Goal: Information Seeking & Learning: Learn about a topic

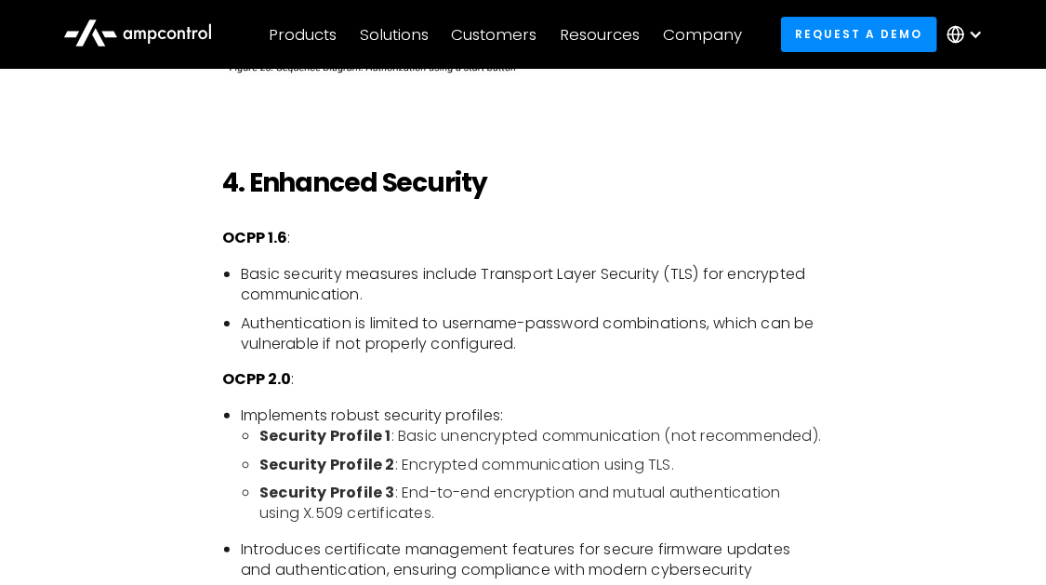
scroll to position [3080, 0]
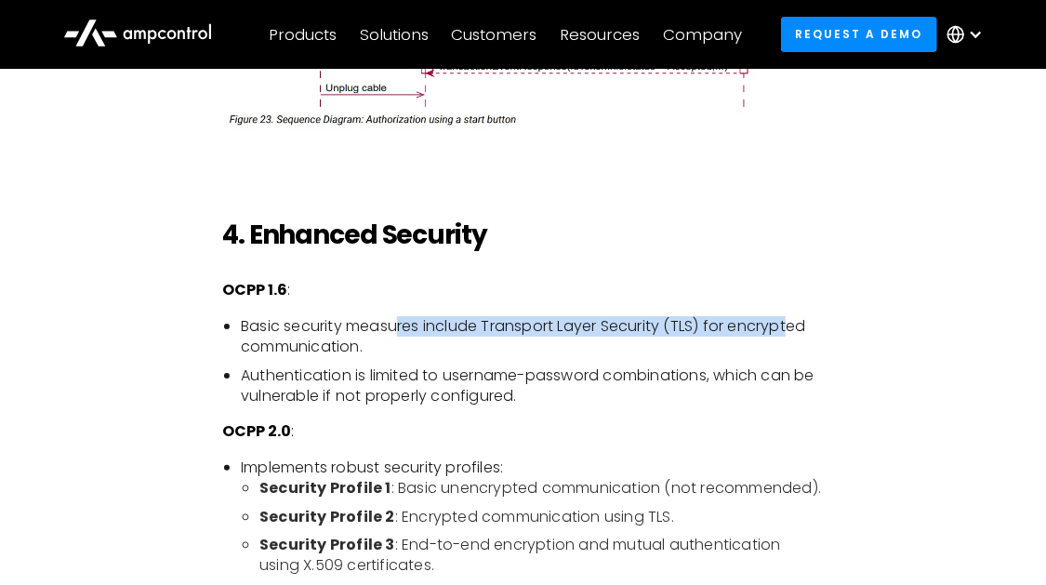
drag, startPoint x: 400, startPoint y: 334, endPoint x: 796, endPoint y: 339, distance: 396.2
click at [796, 339] on li "Basic security measures include Transport Layer Security (TLS) for encrypted co…" at bounding box center [532, 337] width 583 height 42
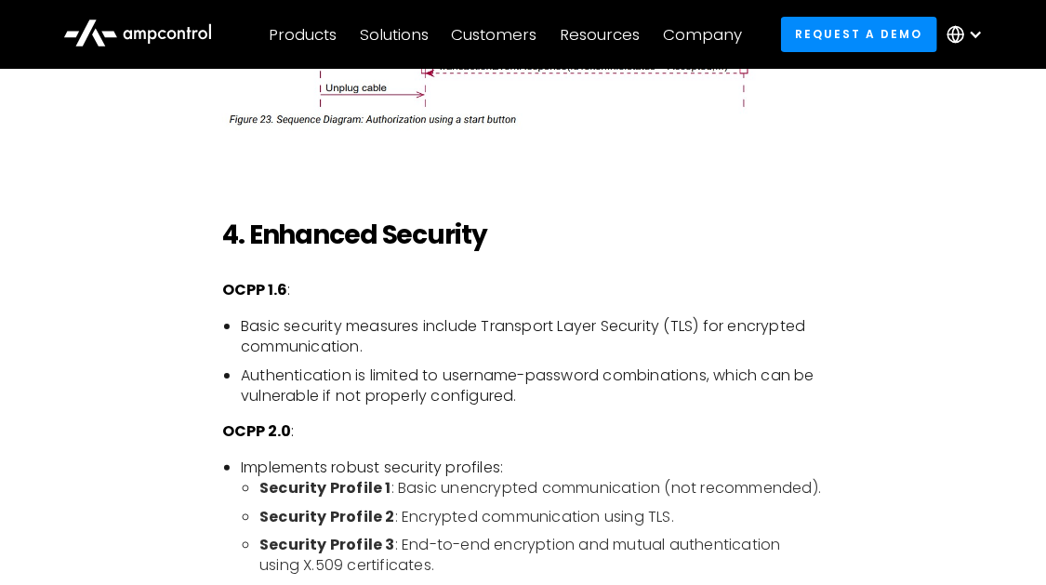
click at [864, 366] on div "The Open Charge Point Protocol (OCPP) is the backbone of interoperability in th…" at bounding box center [524, 27] width 958 height 4073
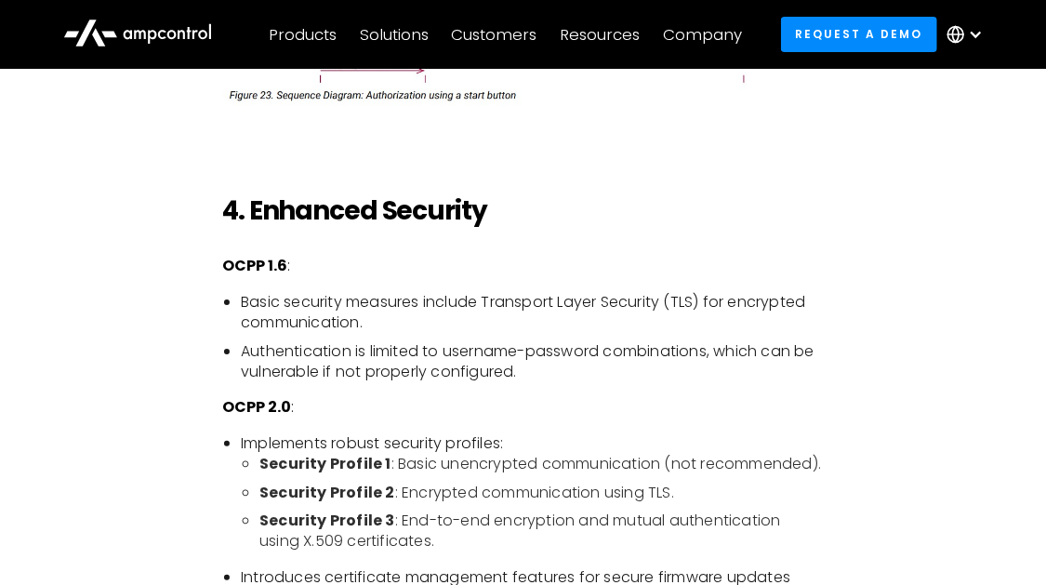
scroll to position [3214, 0]
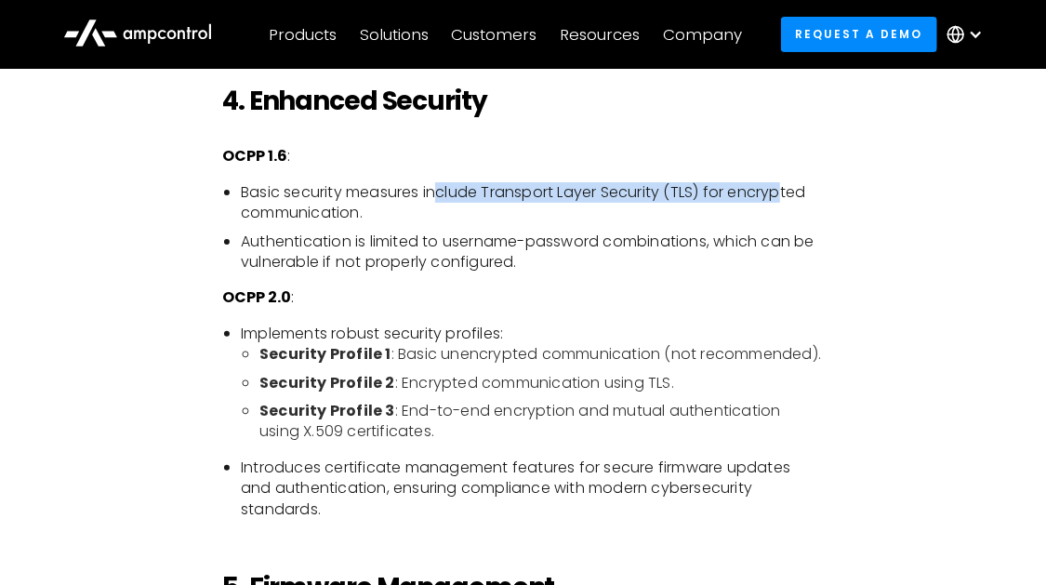
drag, startPoint x: 451, startPoint y: 200, endPoint x: 789, endPoint y: 203, distance: 338.5
click at [789, 203] on li "Basic security measures include Transport Layer Security (TLS) for encrypted co…" at bounding box center [532, 203] width 583 height 42
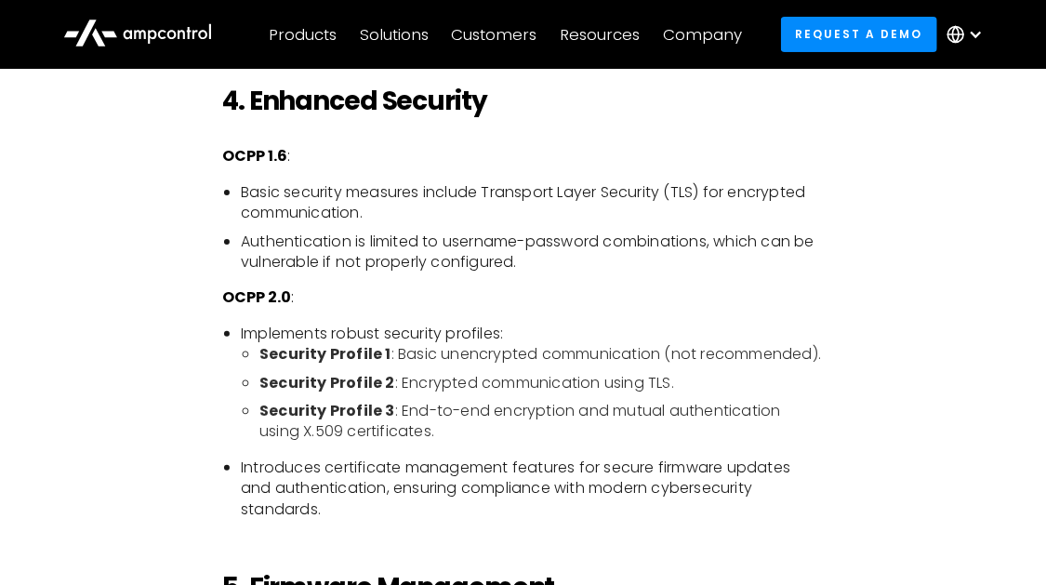
click at [591, 267] on li "Authentication is limited to username-password combinations, which can be vulne…" at bounding box center [532, 253] width 583 height 42
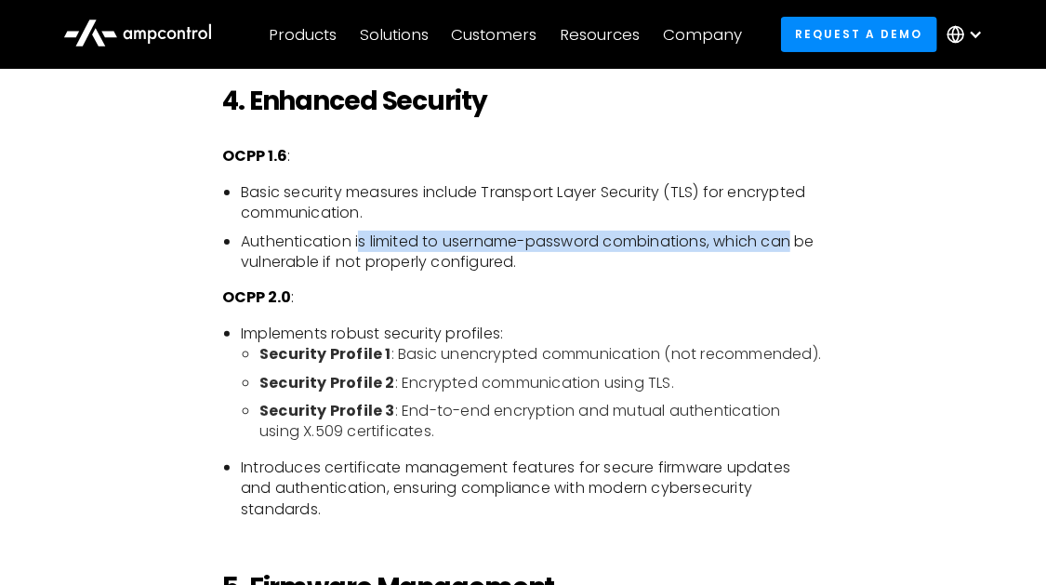
drag, startPoint x: 377, startPoint y: 249, endPoint x: 797, endPoint y: 248, distance: 420.3
click at [797, 248] on li "Authentication is limited to username-password combinations, which can be vulne…" at bounding box center [532, 253] width 583 height 42
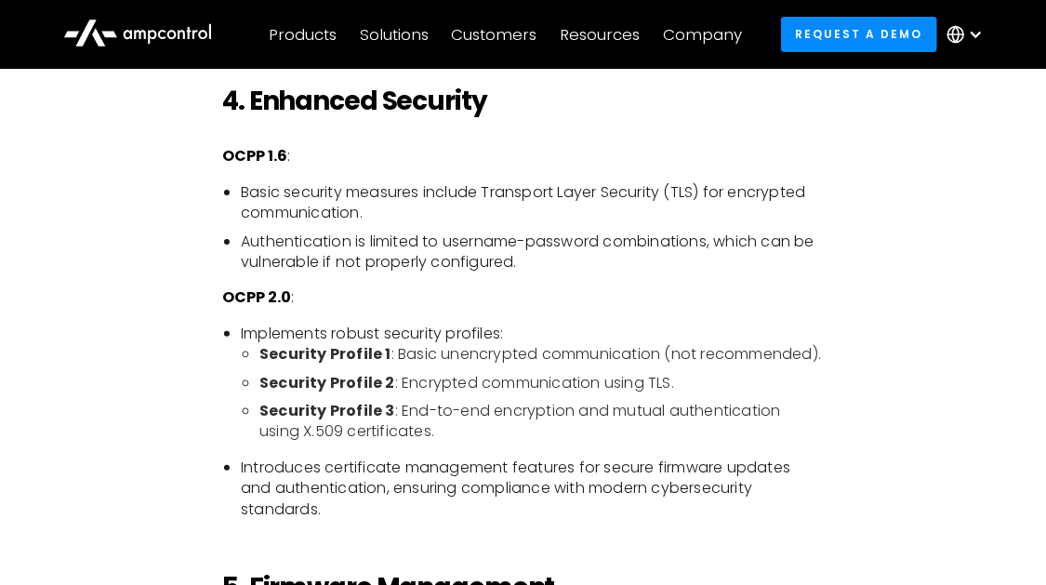
click at [711, 308] on p "OCPP 2.0 :" at bounding box center [523, 297] width 602 height 20
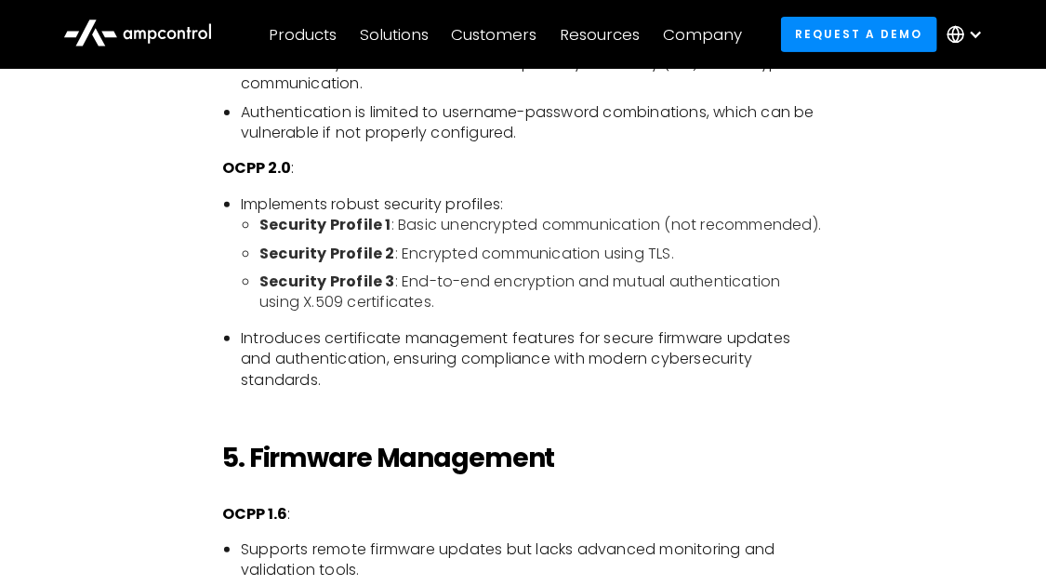
scroll to position [3348, 0]
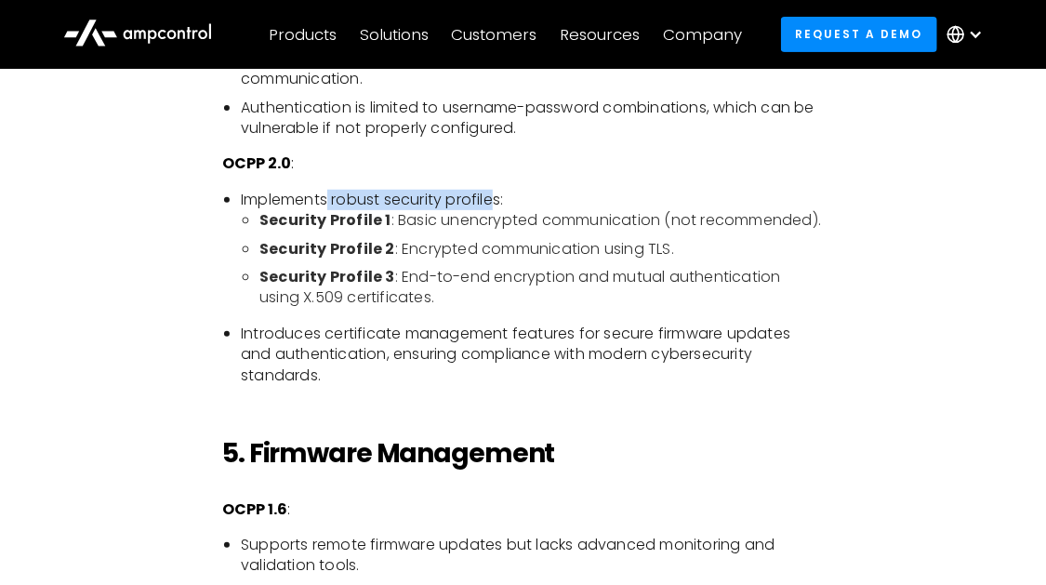
drag, startPoint x: 331, startPoint y: 209, endPoint x: 500, endPoint y: 208, distance: 169.2
click at [500, 208] on li "Implements robust security profiles: Security Profile 1 : Basic unencrypted com…" at bounding box center [532, 249] width 583 height 119
click at [605, 371] on li "Introduces certificate management features for secure firmware updates and auth…" at bounding box center [532, 355] width 583 height 62
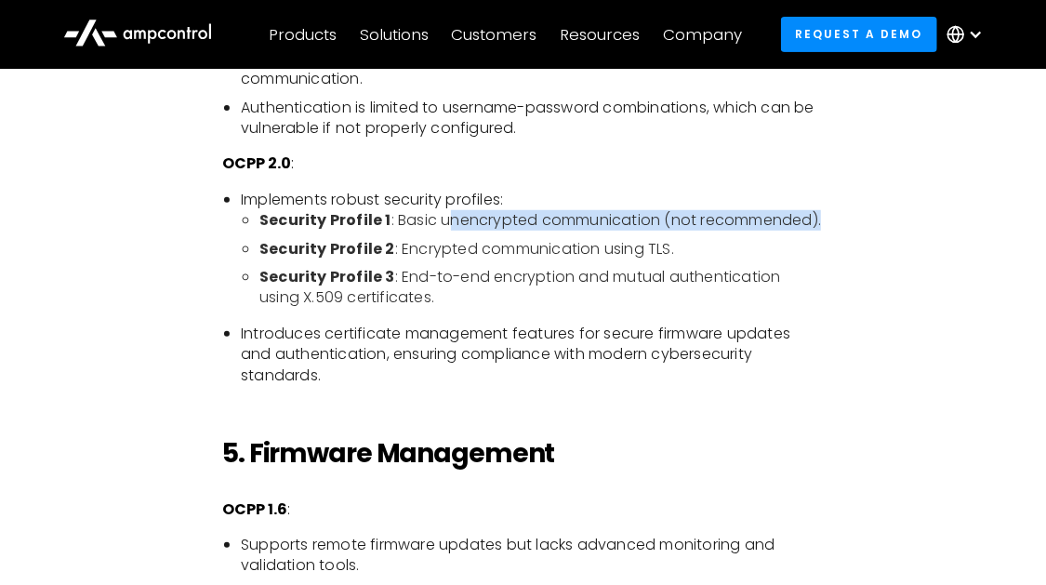
drag, startPoint x: 445, startPoint y: 234, endPoint x: 868, endPoint y: 235, distance: 422.2
click at [824, 235] on ul "Security Profile 1 : Basic unencrypted communication (not recommended). Securit…" at bounding box center [532, 259] width 583 height 99
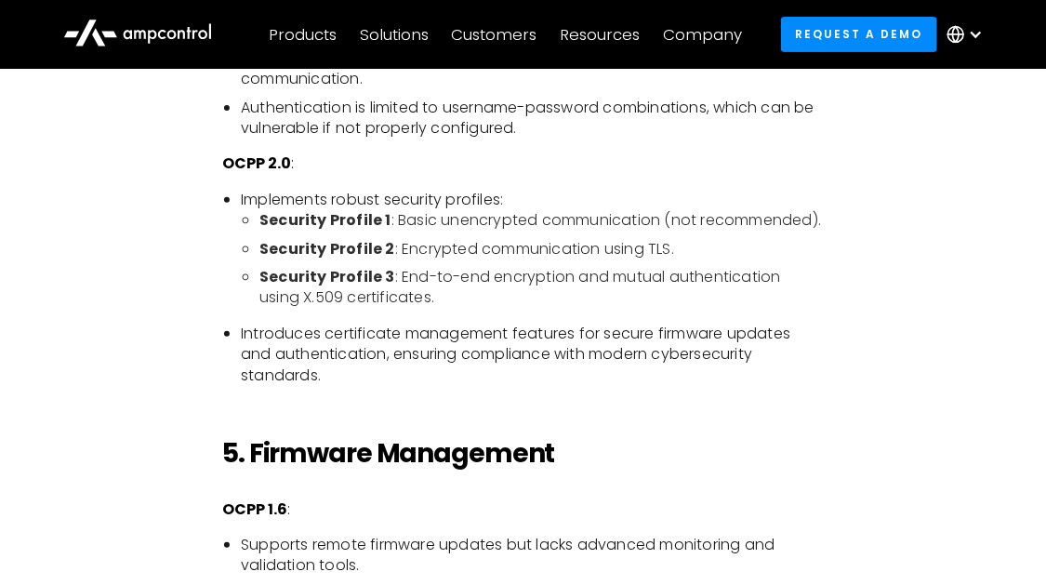
drag, startPoint x: 396, startPoint y: 257, endPoint x: 723, endPoint y: 260, distance: 326.4
click at [723, 259] on li "Security Profile 2 : Encrypted communication using TLS." at bounding box center [541, 249] width 564 height 20
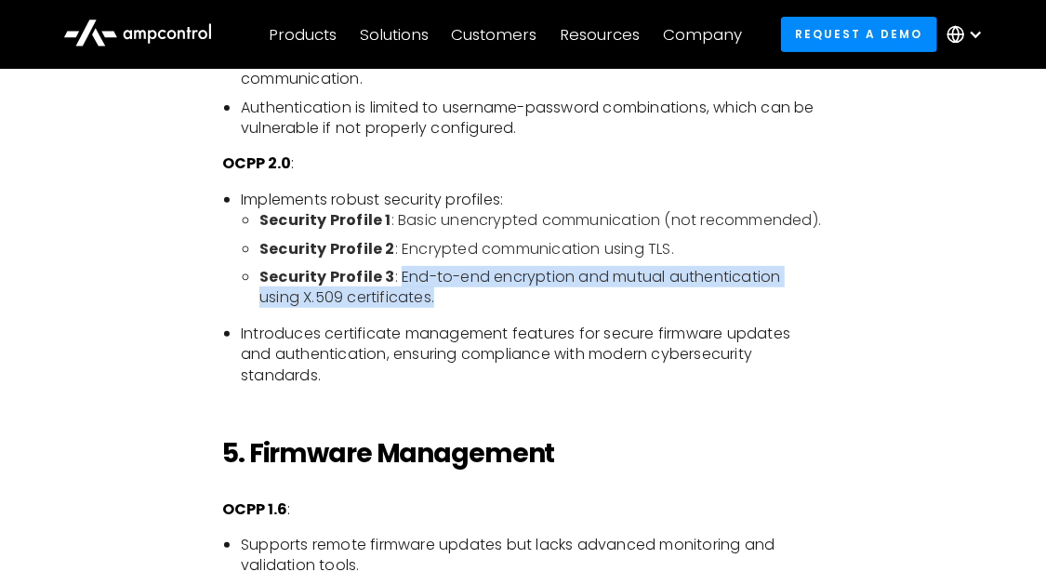
drag, startPoint x: 399, startPoint y: 288, endPoint x: 516, endPoint y: 317, distance: 120.7
click at [516, 309] on ul "Security Profile 1 : Basic unencrypted communication (not recommended). Securit…" at bounding box center [532, 259] width 583 height 99
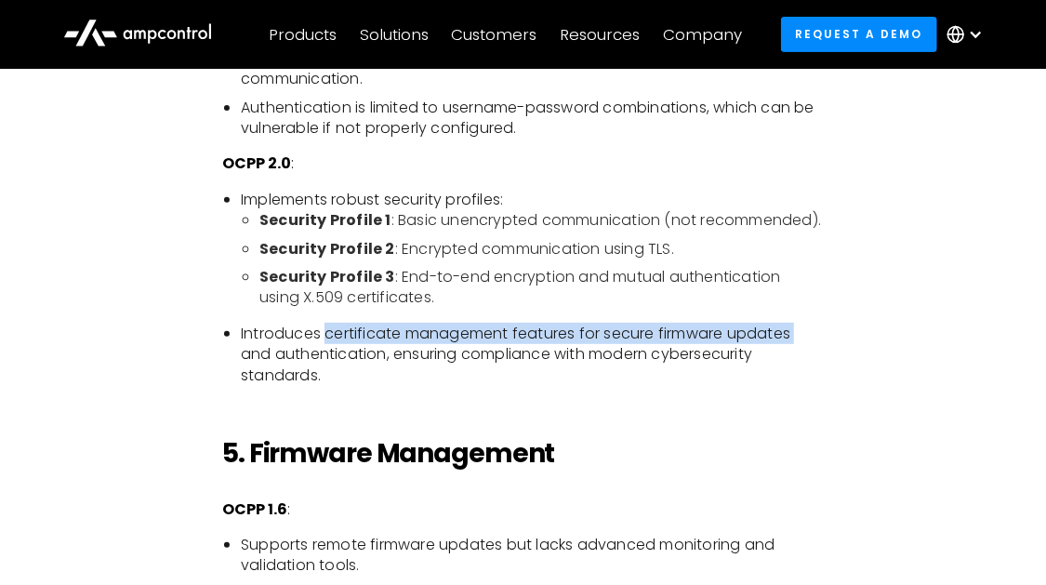
drag, startPoint x: 327, startPoint y: 342, endPoint x: 879, endPoint y: 349, distance: 551.5
click at [824, 349] on ul "Implements robust security profiles: Security Profile 1 : Basic unencrypted com…" at bounding box center [523, 288] width 602 height 196
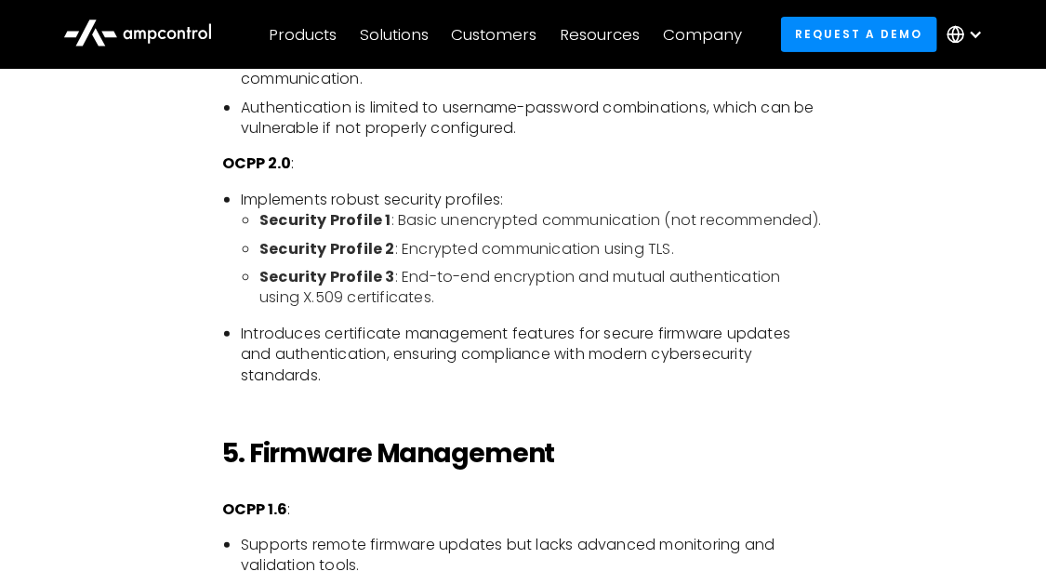
click at [733, 386] on li "Introduces certificate management features for secure firmware updates and auth…" at bounding box center [532, 355] width 583 height 62
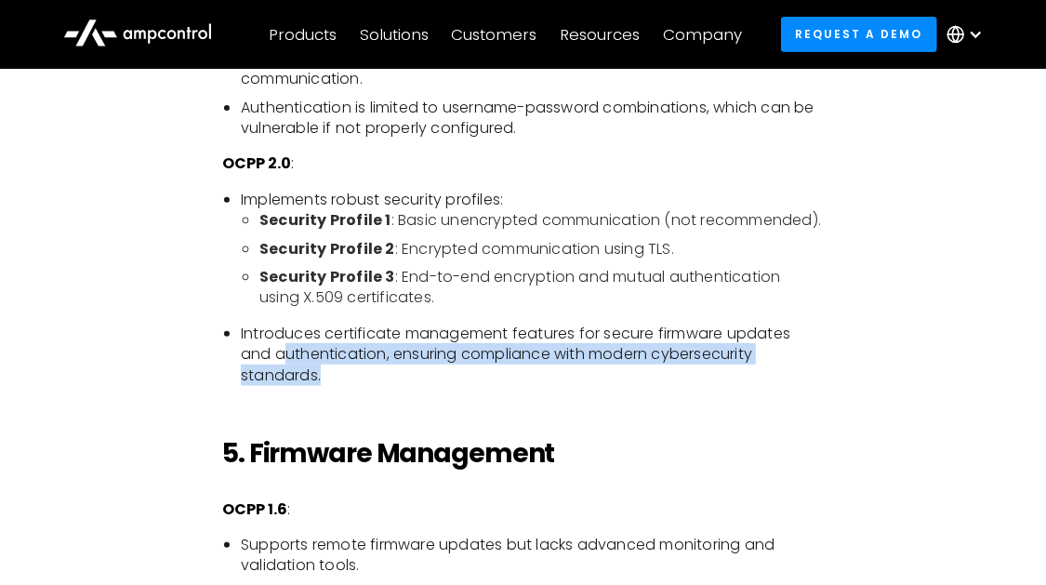
drag, startPoint x: 282, startPoint y: 366, endPoint x: 811, endPoint y: 401, distance: 530.2
click at [811, 386] on ul "Implements robust security profiles: Security Profile 1 : Basic unencrypted com…" at bounding box center [523, 288] width 602 height 196
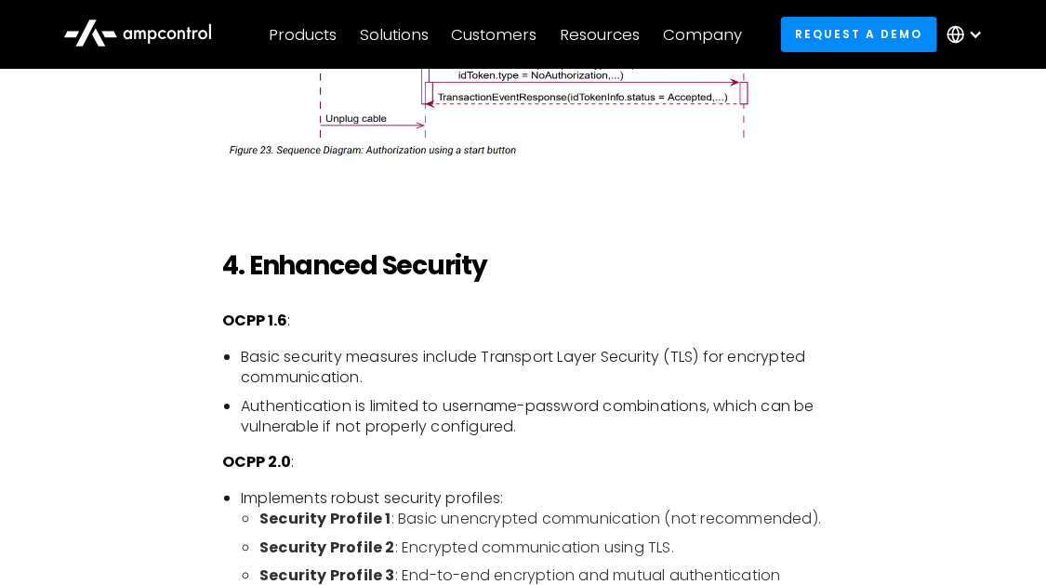
scroll to position [2946, 0]
